Goal: Information Seeking & Learning: Learn about a topic

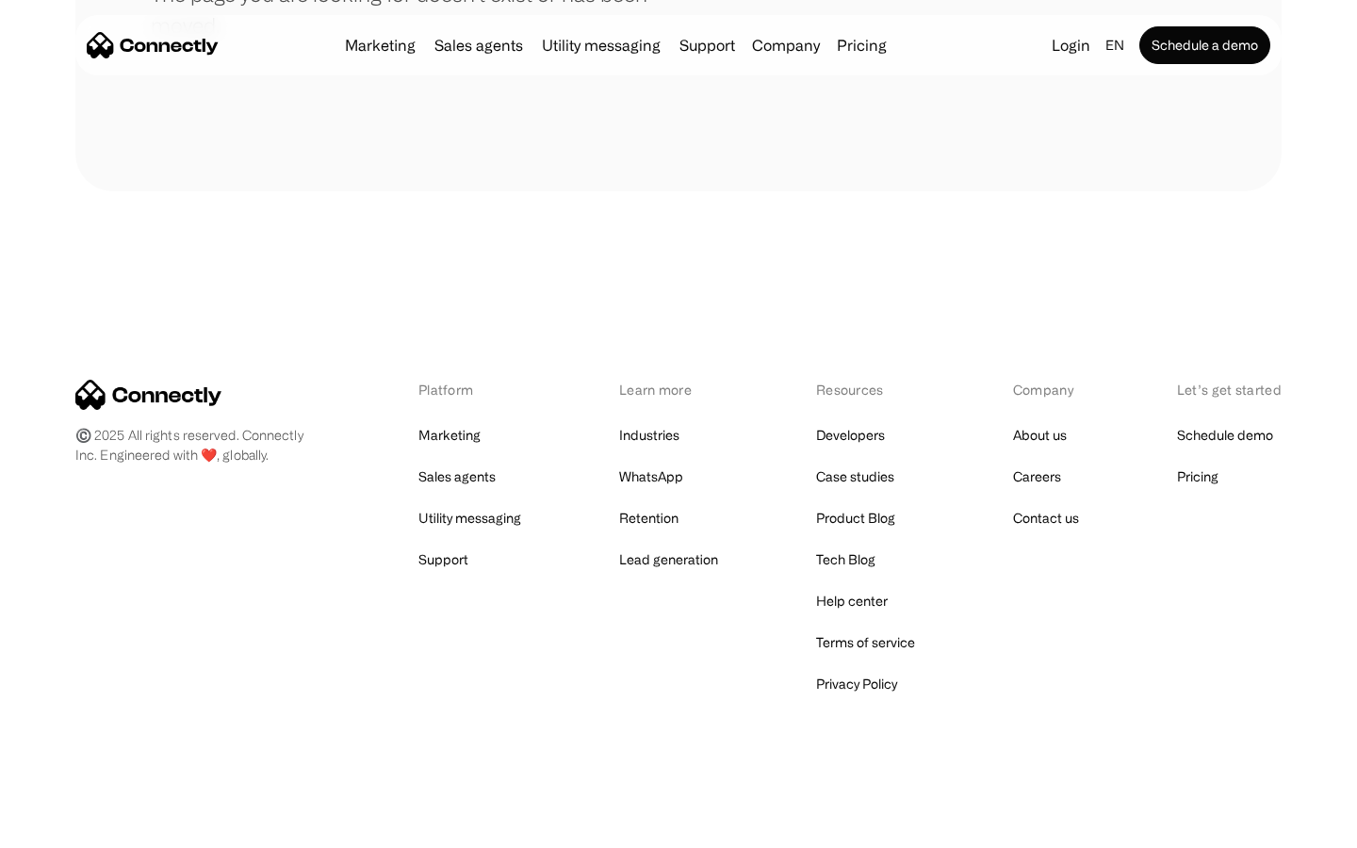
scroll to position [344, 0]
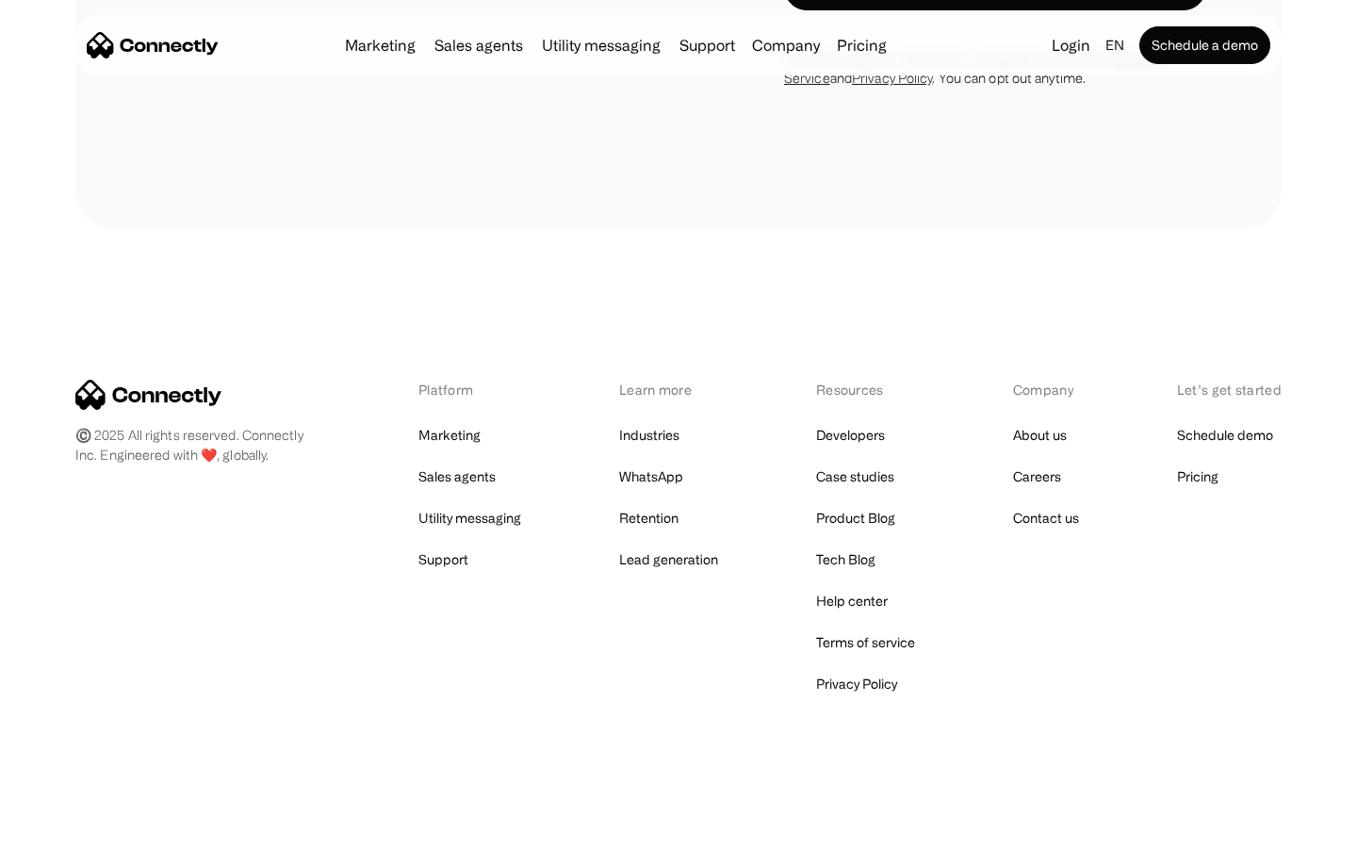
scroll to position [5757, 0]
